Goal: Check status: Check status

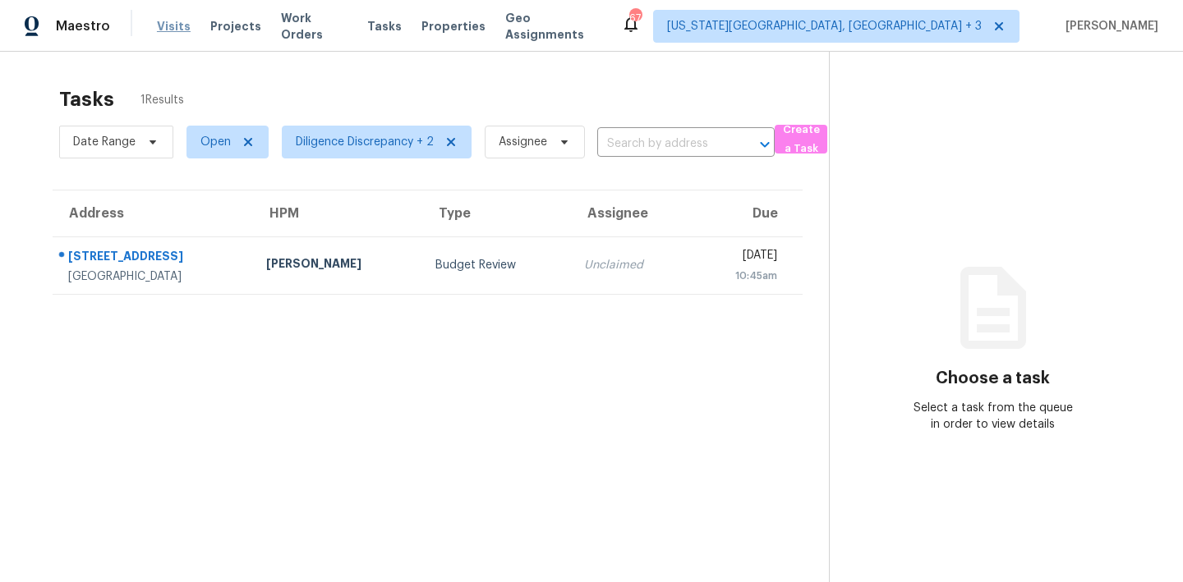
click at [160, 24] on span "Visits" at bounding box center [174, 26] width 34 height 16
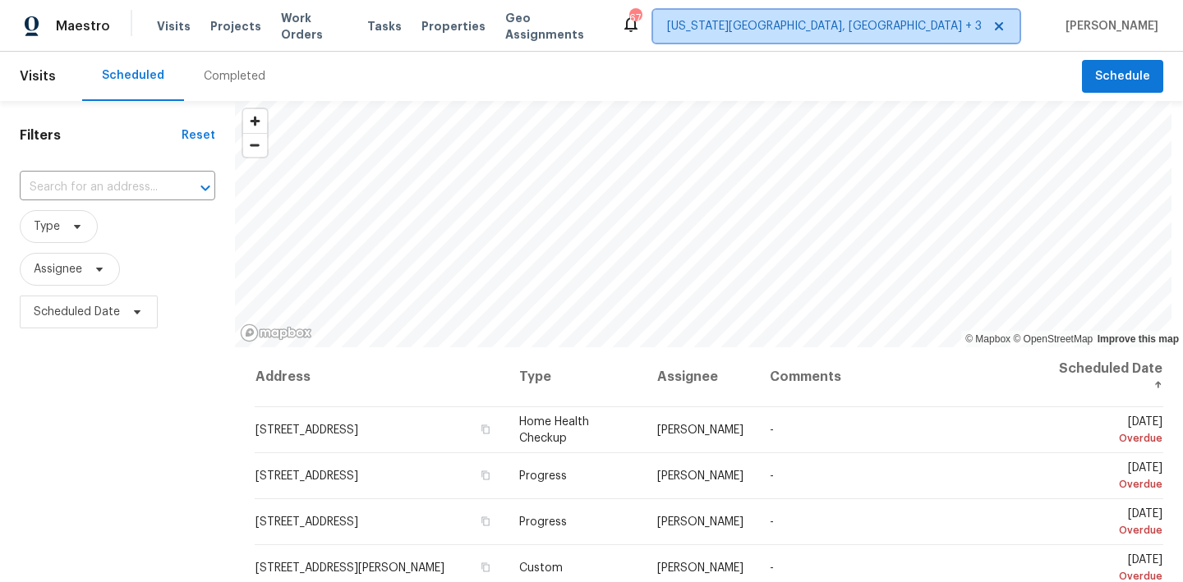
click at [946, 29] on span "[US_STATE][GEOGRAPHIC_DATA], [GEOGRAPHIC_DATA] + 3" at bounding box center [824, 26] width 315 height 16
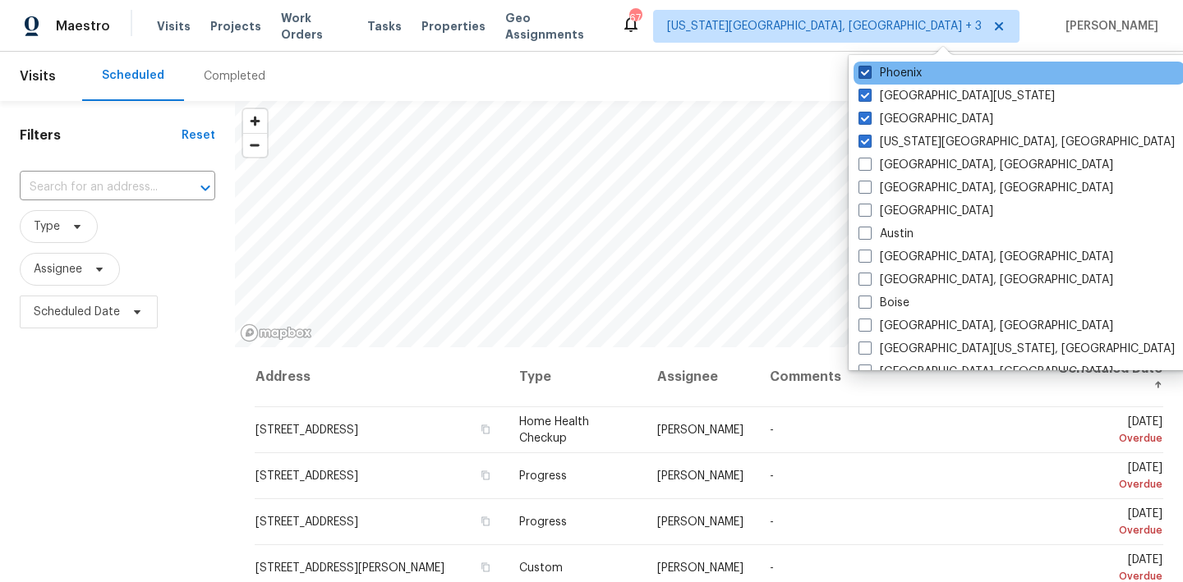
click at [916, 79] on label "Phoenix" at bounding box center [889, 73] width 63 height 16
click at [869, 76] on input "Phoenix" at bounding box center [863, 70] width 11 height 11
checkbox input "false"
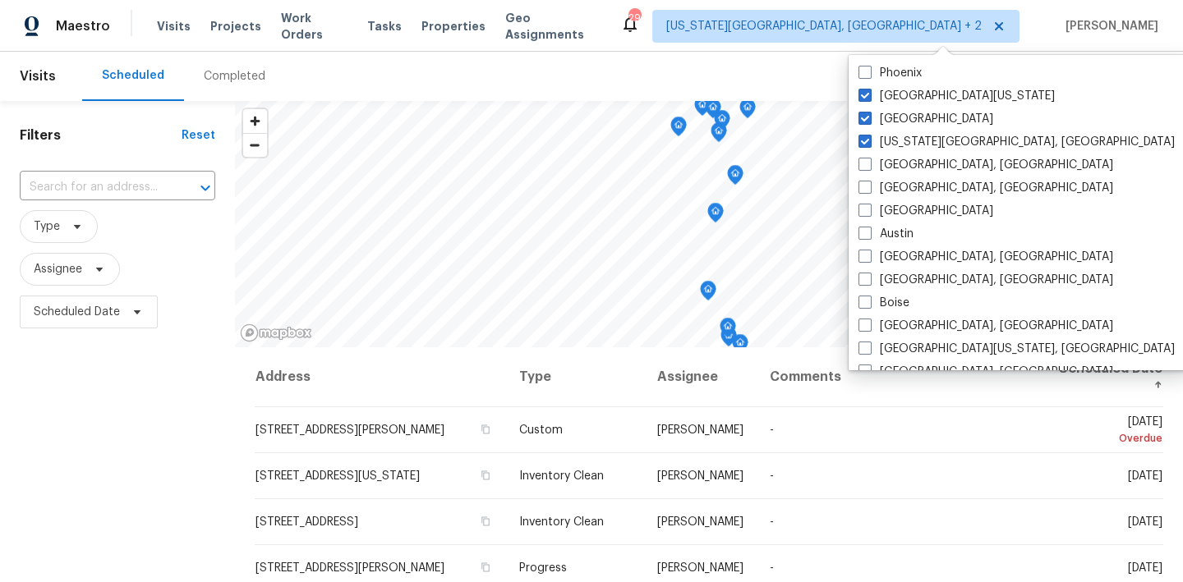
click at [709, 53] on div "Scheduled Completed" at bounding box center [582, 76] width 1000 height 49
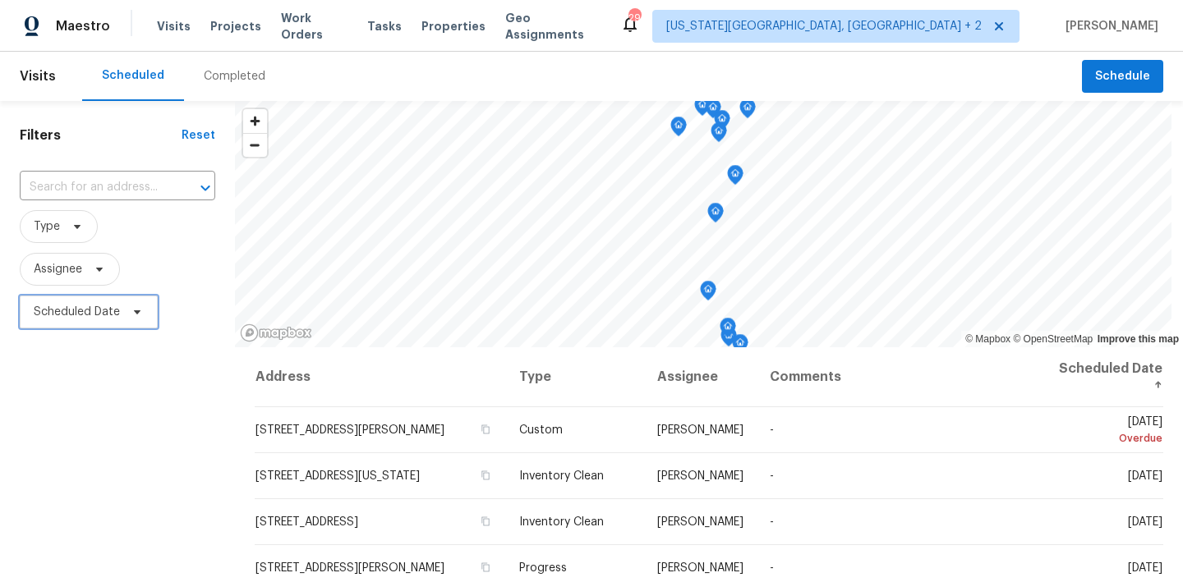
click at [64, 311] on span "Scheduled Date" at bounding box center [77, 312] width 86 height 16
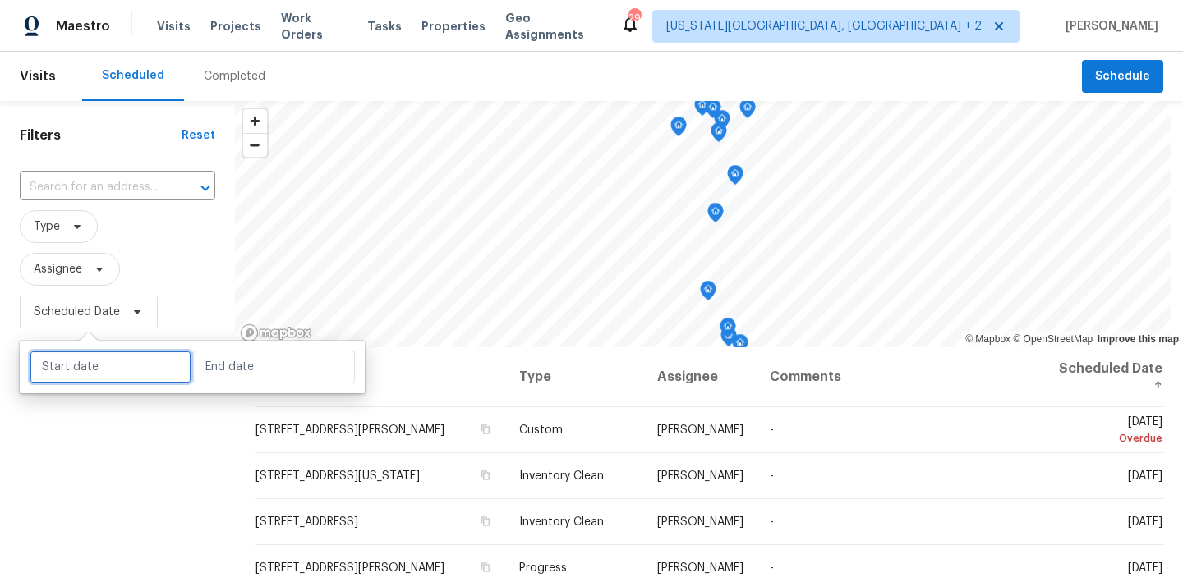
select select "8"
select select "2025"
select select "9"
select select "2025"
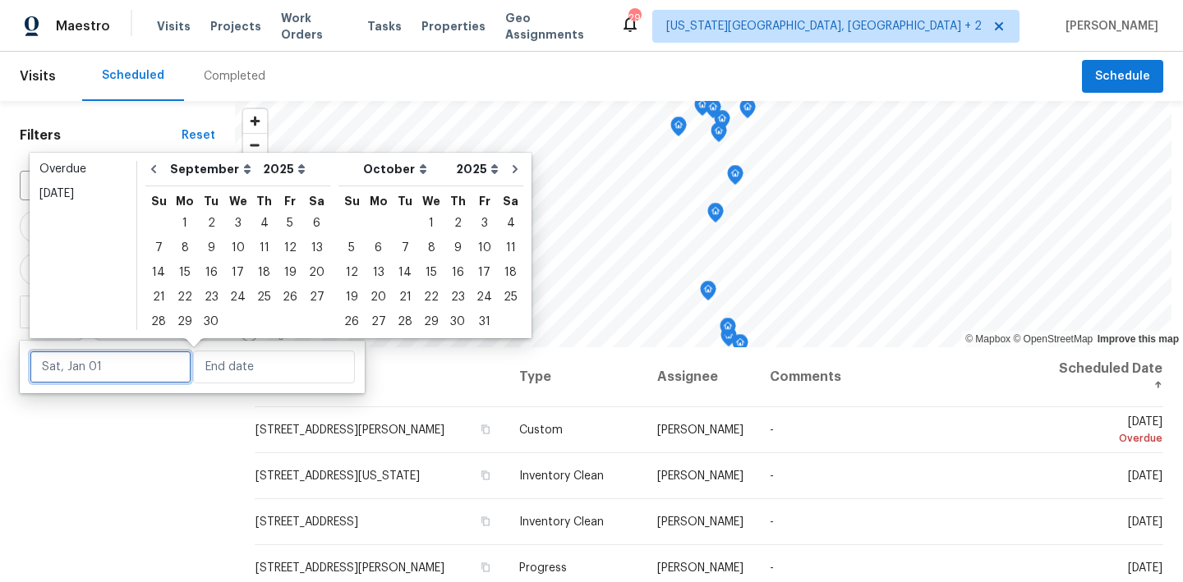
click at [127, 356] on input "text" at bounding box center [111, 367] width 162 height 33
click at [206, 223] on div "2" at bounding box center [211, 223] width 26 height 23
type input "[DATE]"
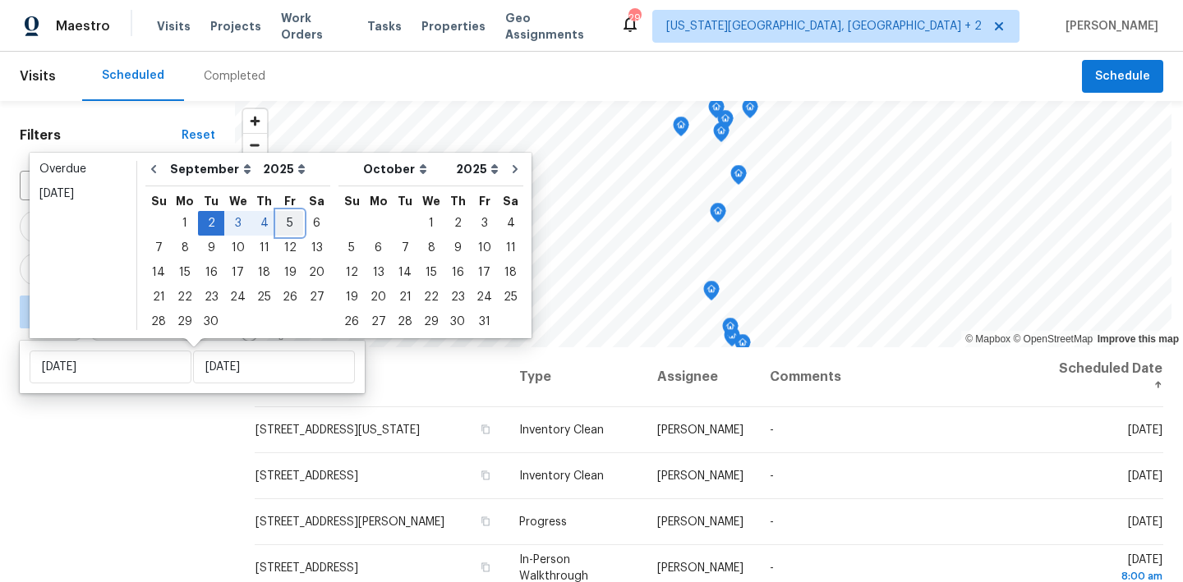
click at [281, 222] on div "5" at bounding box center [290, 223] width 26 height 23
type input "[DATE]"
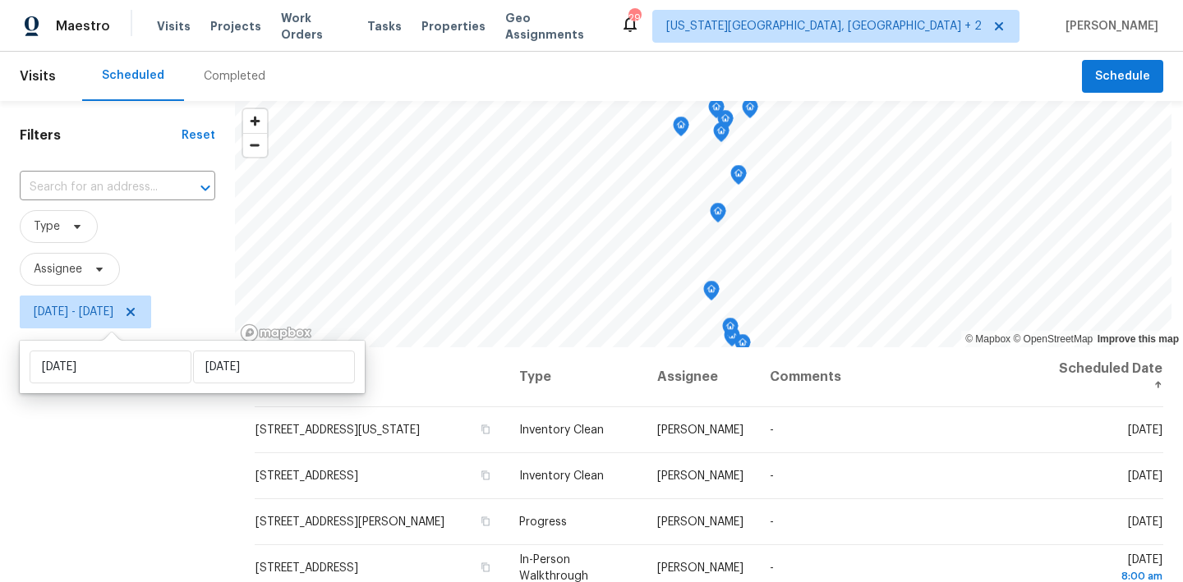
click at [104, 466] on div "Filters Reset ​ Type Assignee [DATE] - [DATE]" at bounding box center [117, 457] width 235 height 712
